Goal: Task Accomplishment & Management: Manage account settings

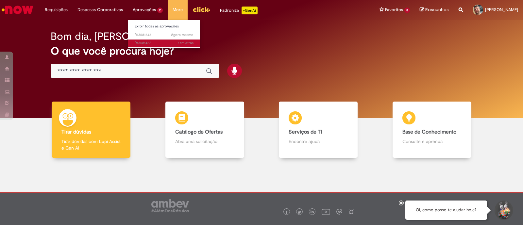
click at [150, 42] on span "17m atrás 17 minutos atrás R13581453" at bounding box center [164, 43] width 59 height 5
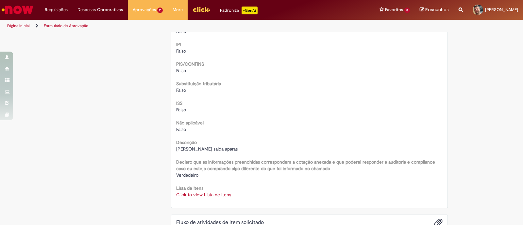
scroll to position [777, 0]
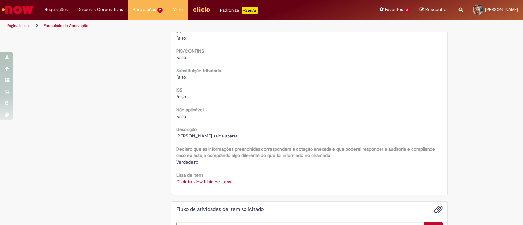
click at [203, 182] on link "Click to view Lista de Itens" at bounding box center [203, 182] width 55 height 6
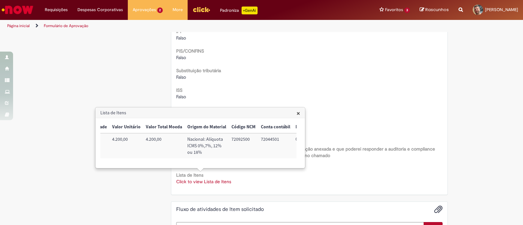
scroll to position [0, 197]
click at [223, 182] on link "Click to view Lista de Itens" at bounding box center [203, 182] width 55 height 6
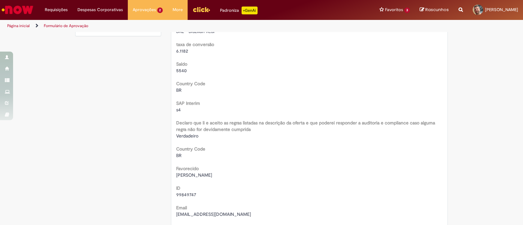
scroll to position [0, 0]
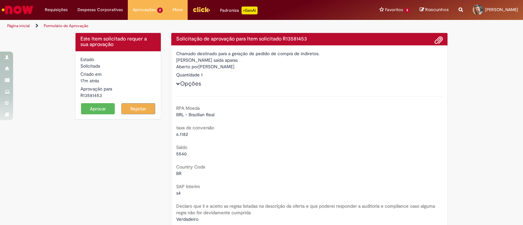
click at [94, 108] on button "Aprovar" at bounding box center [98, 108] width 34 height 11
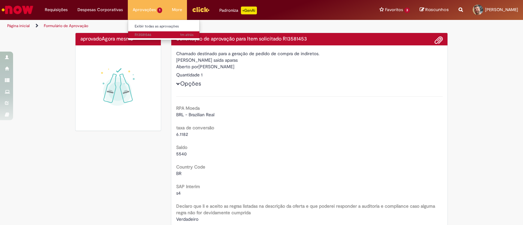
click at [147, 32] on span "1m atrás 1m atrás R13581546" at bounding box center [164, 34] width 59 height 5
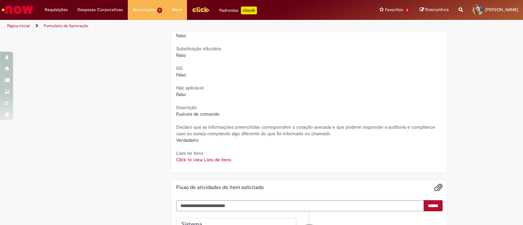
scroll to position [818, 0]
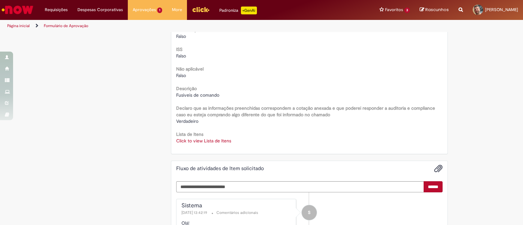
click at [186, 140] on link "Click to view Lista de Itens" at bounding box center [203, 141] width 55 height 6
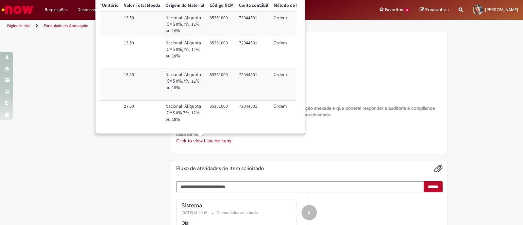
scroll to position [0, 204]
click at [222, 141] on link "Click to view Lista de Itens" at bounding box center [203, 141] width 55 height 6
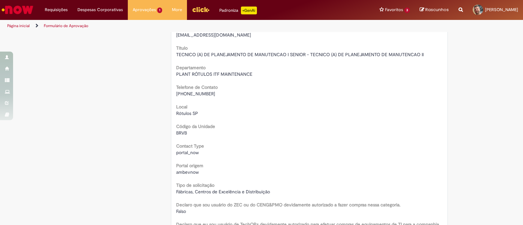
scroll to position [0, 0]
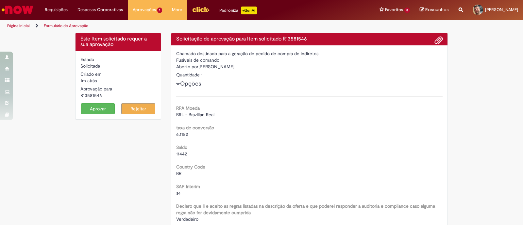
click at [90, 107] on button "Aprovar" at bounding box center [98, 108] width 34 height 11
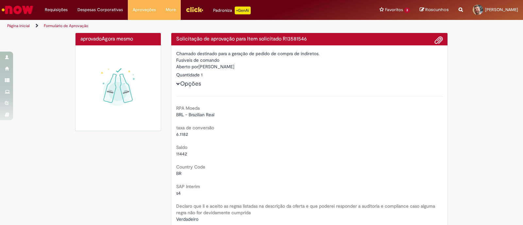
click at [26, 12] on img "Ir para a Homepage" at bounding box center [18, 9] width 34 height 13
